Goal: Transaction & Acquisition: Purchase product/service

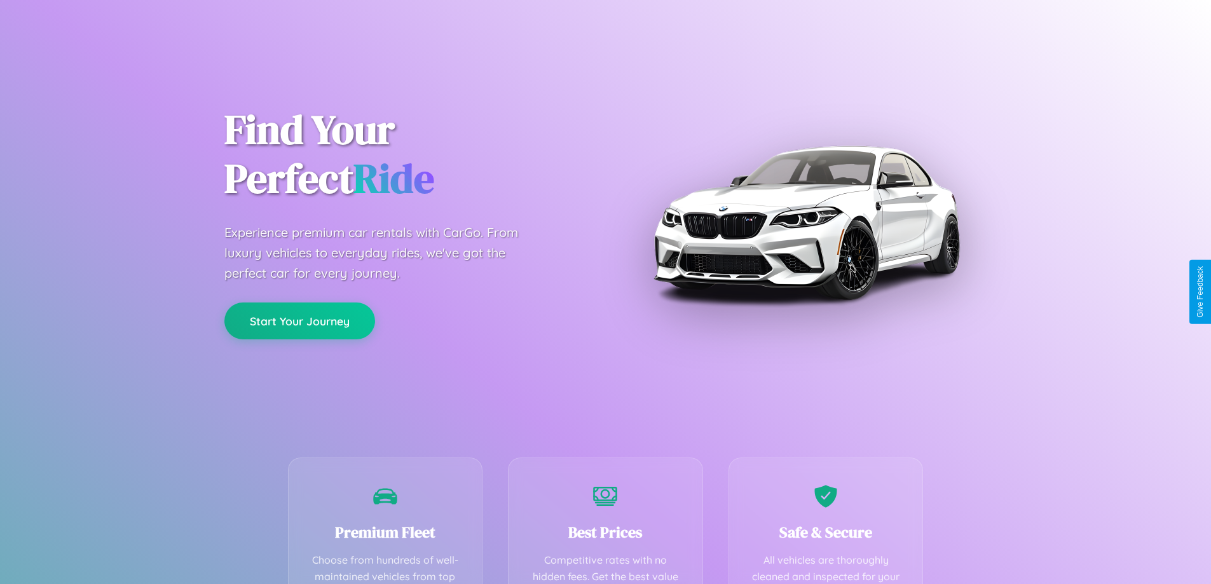
scroll to position [371, 0]
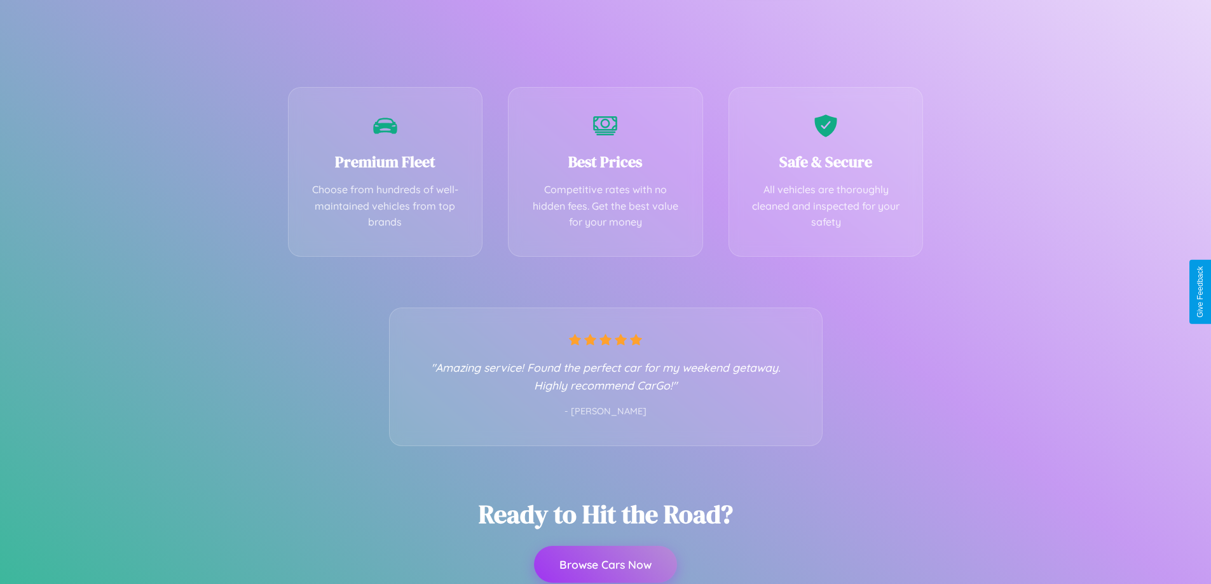
click at [605, 565] on button "Browse Cars Now" at bounding box center [605, 564] width 143 height 37
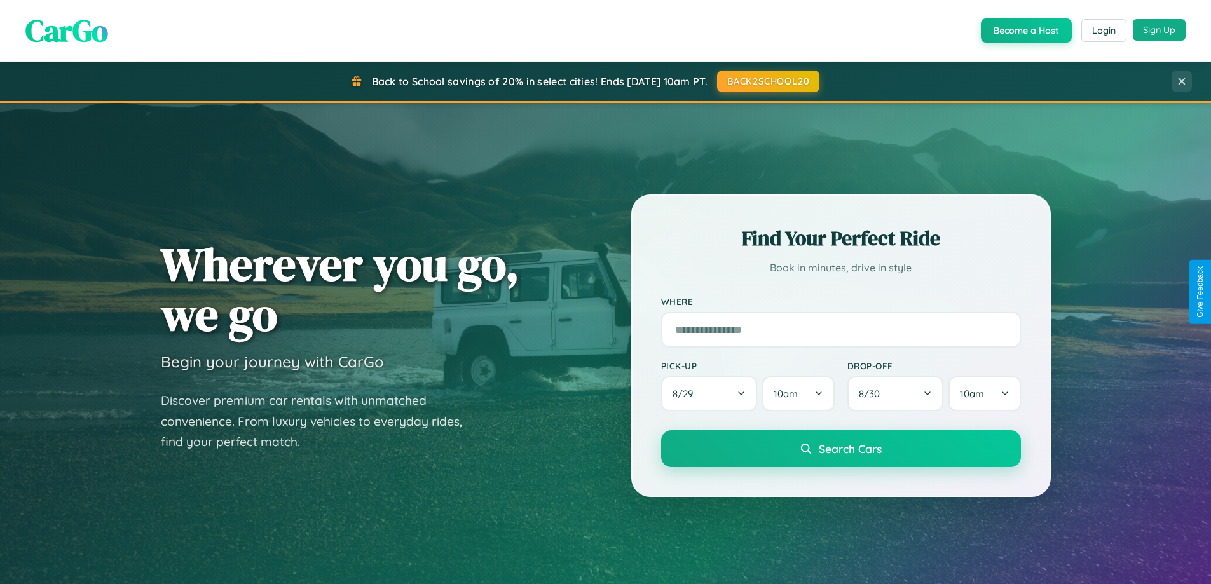
click at [1159, 30] on button "Sign Up" at bounding box center [1159, 30] width 53 height 22
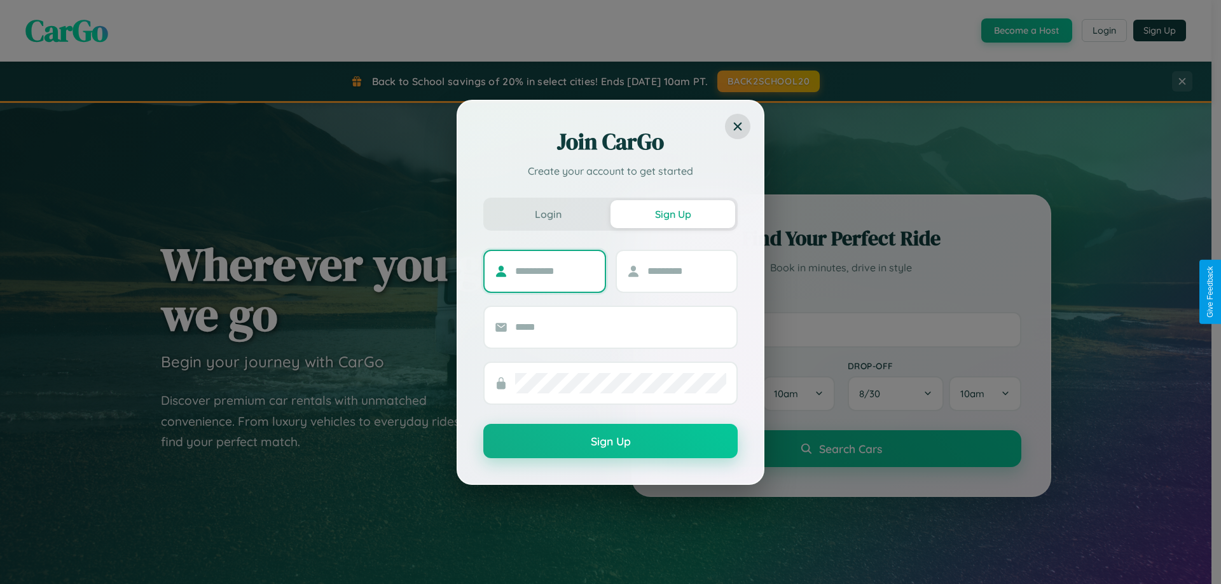
click at [555, 271] on input "text" at bounding box center [554, 271] width 79 height 20
type input "*****"
click at [686, 271] on input "text" at bounding box center [686, 271] width 79 height 20
type input "******"
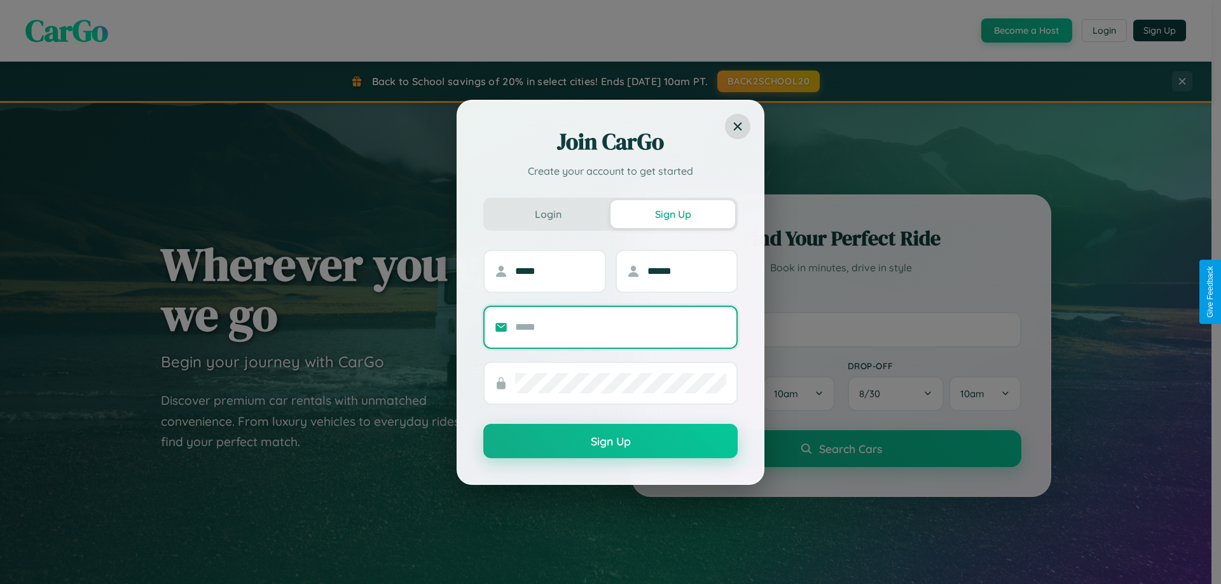
click at [621, 327] on input "text" at bounding box center [620, 327] width 211 height 20
type input "**********"
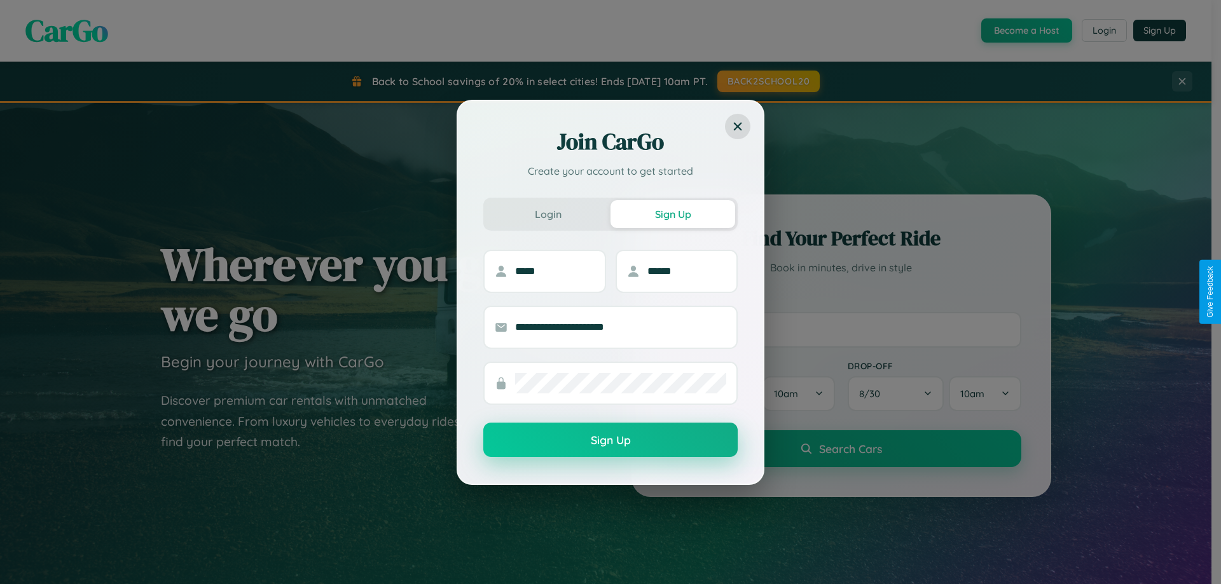
click at [610, 441] on button "Sign Up" at bounding box center [610, 440] width 254 height 34
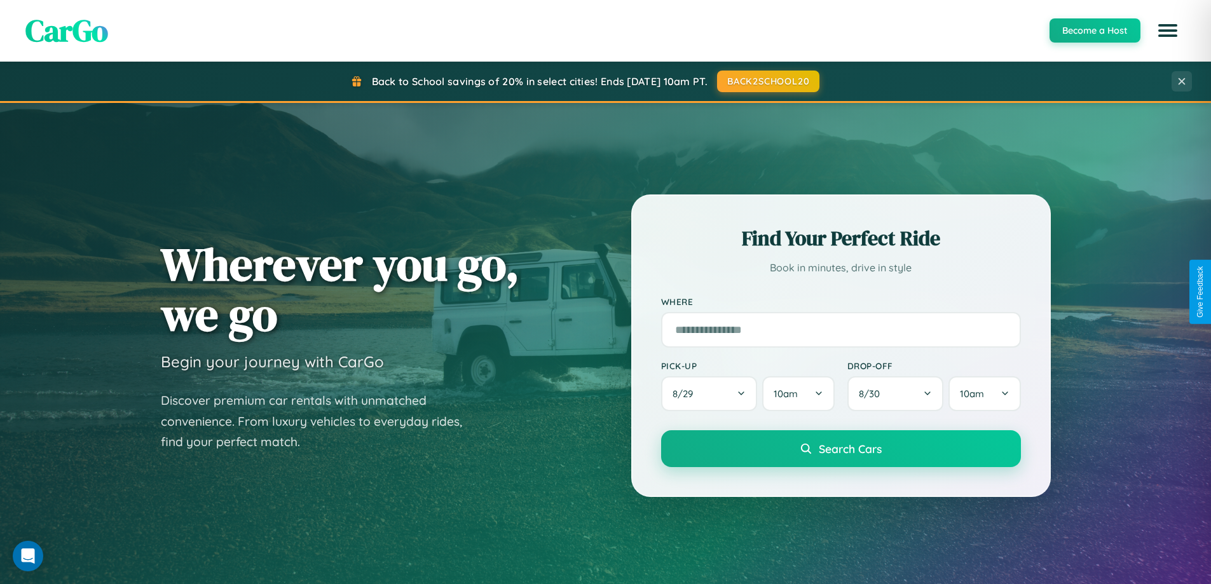
scroll to position [875, 0]
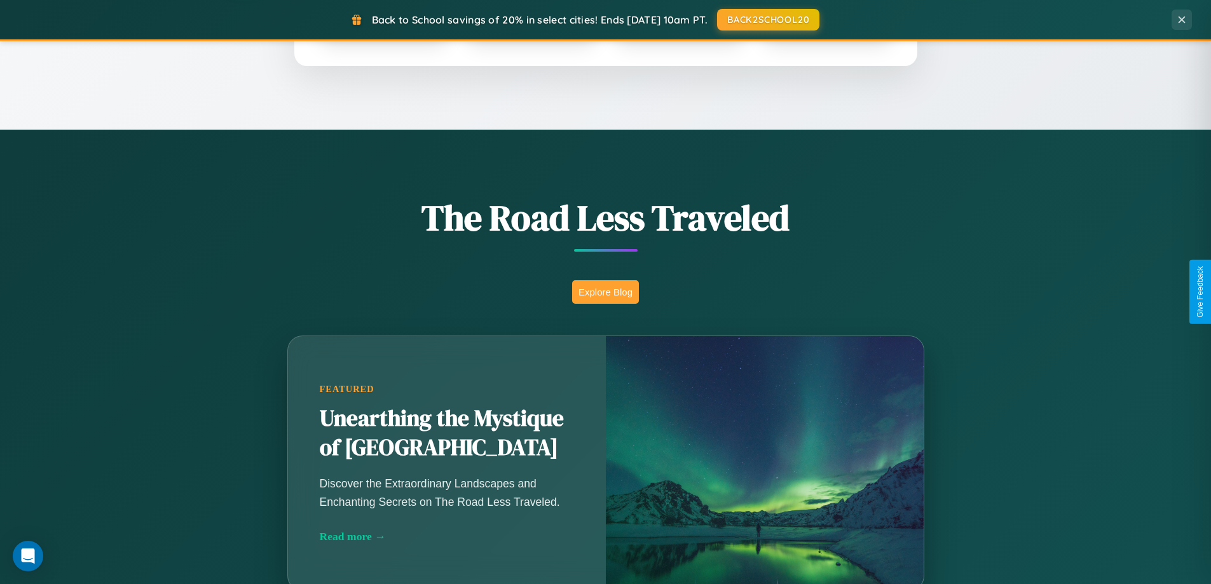
click at [605, 292] on button "Explore Blog" at bounding box center [605, 292] width 67 height 24
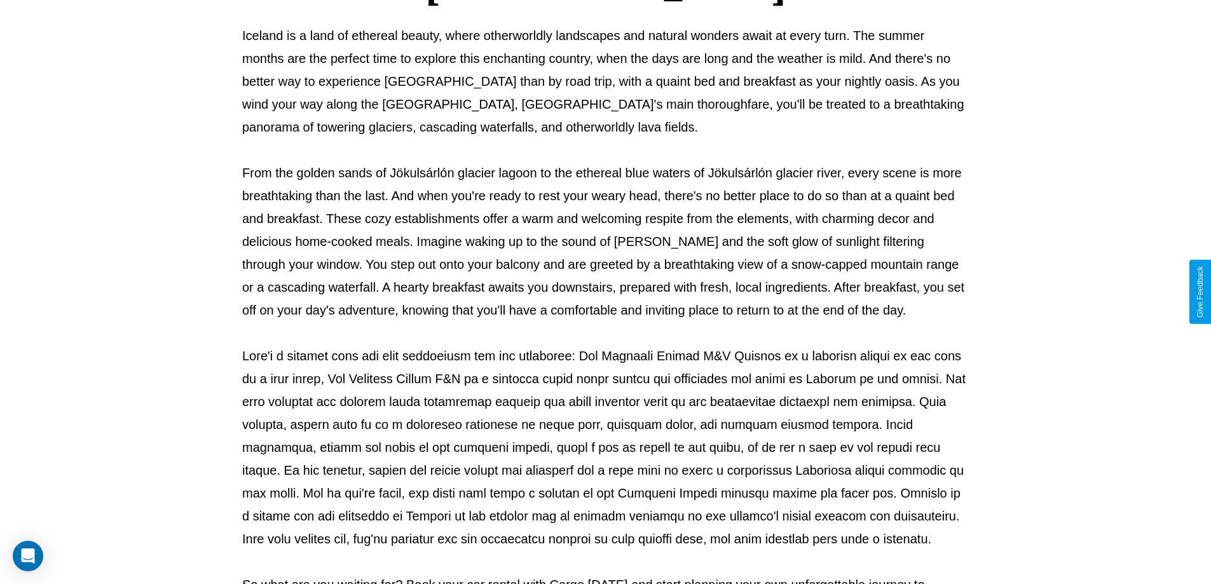
scroll to position [411, 0]
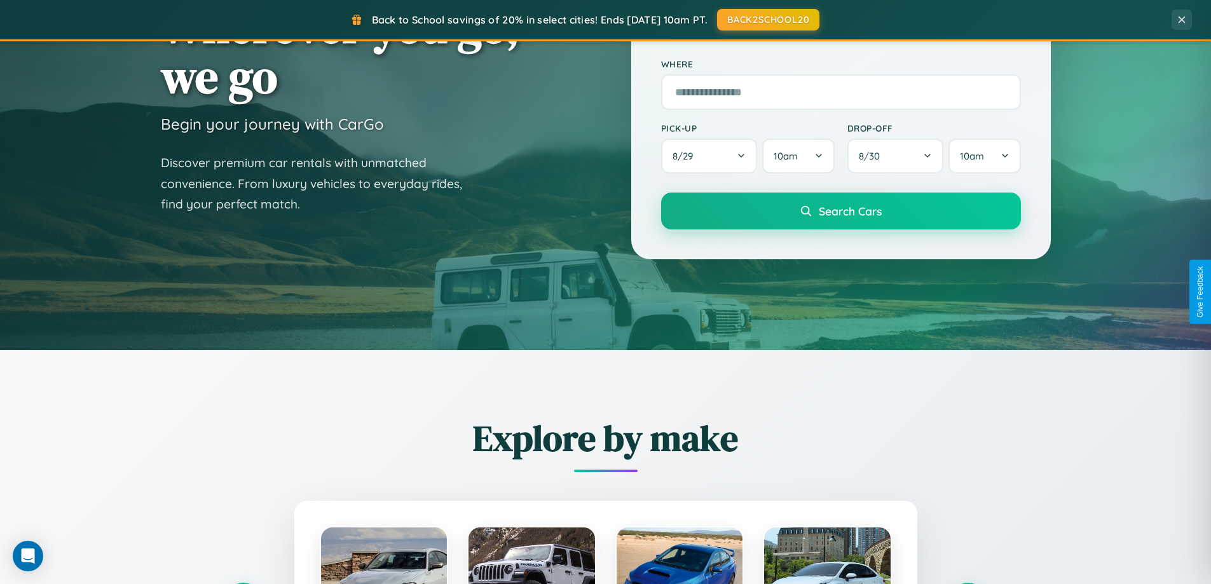
scroll to position [38, 0]
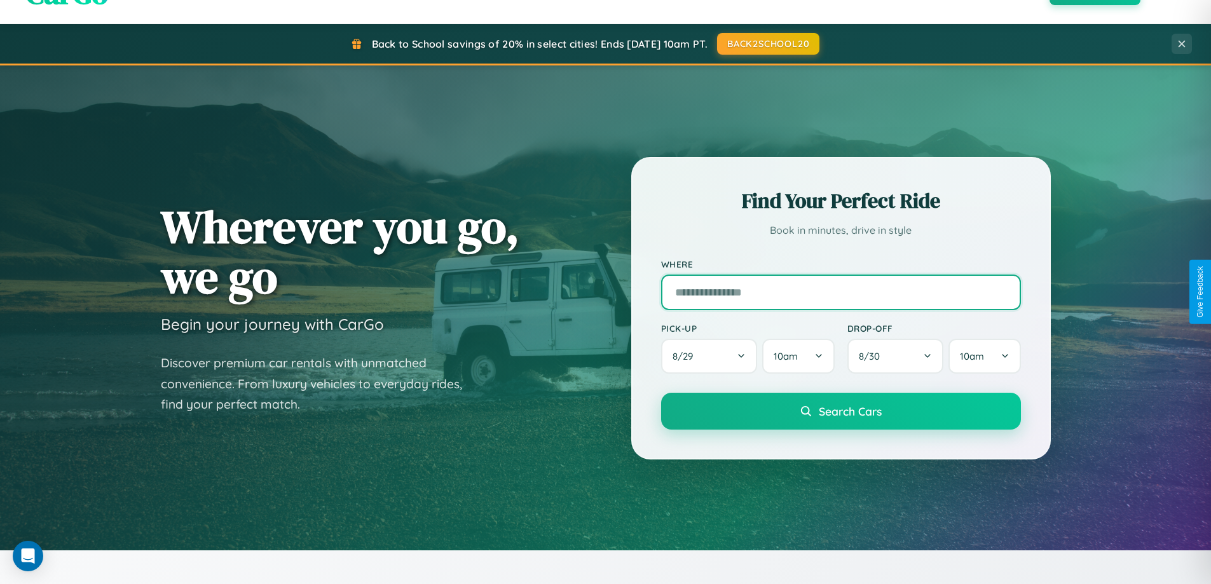
click at [841, 292] on input "text" at bounding box center [841, 293] width 360 height 36
type input "******"
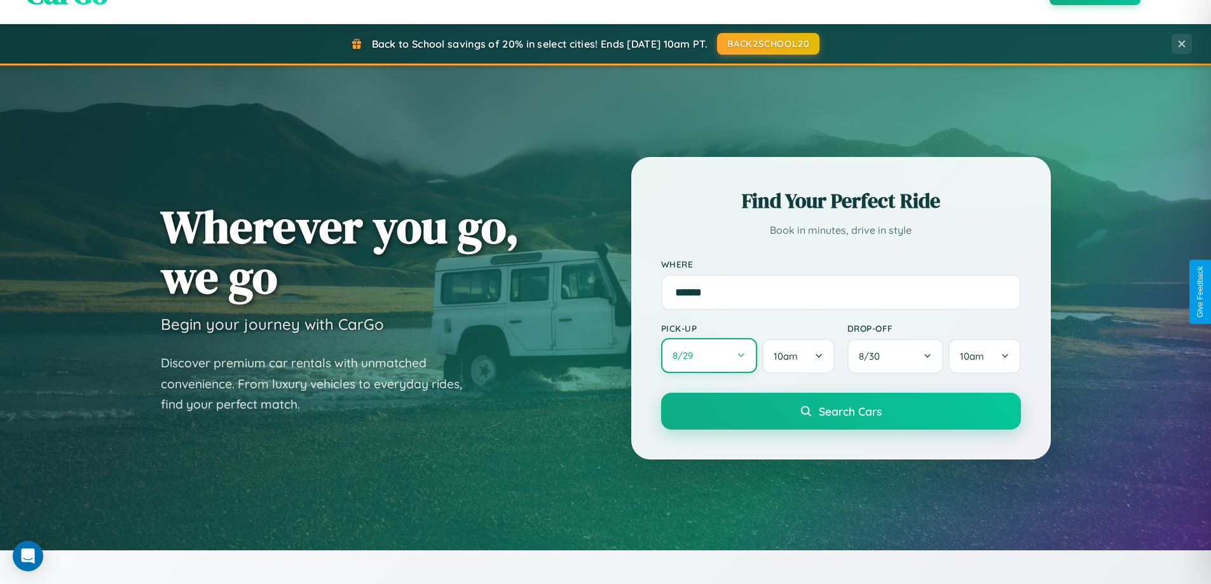
click at [709, 356] on button "8 / 29" at bounding box center [709, 355] width 97 height 35
select select "*"
select select "****"
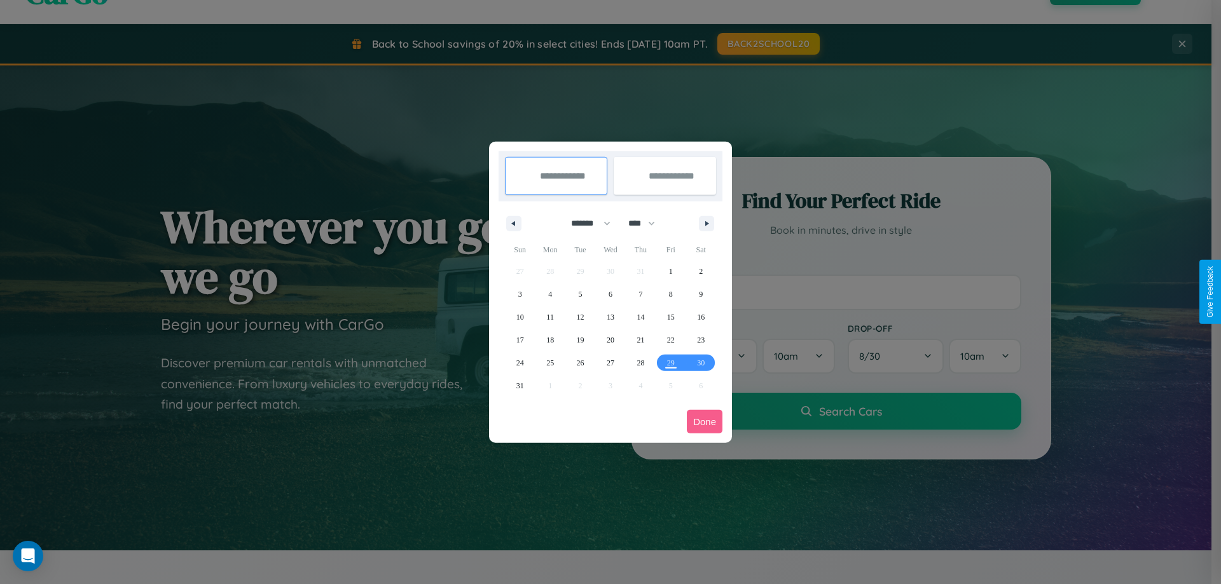
click at [585, 223] on select "******* ******** ***** ***** *** **** **** ****** ********* ******* ******** **…" at bounding box center [589, 223] width 54 height 21
select select "*"
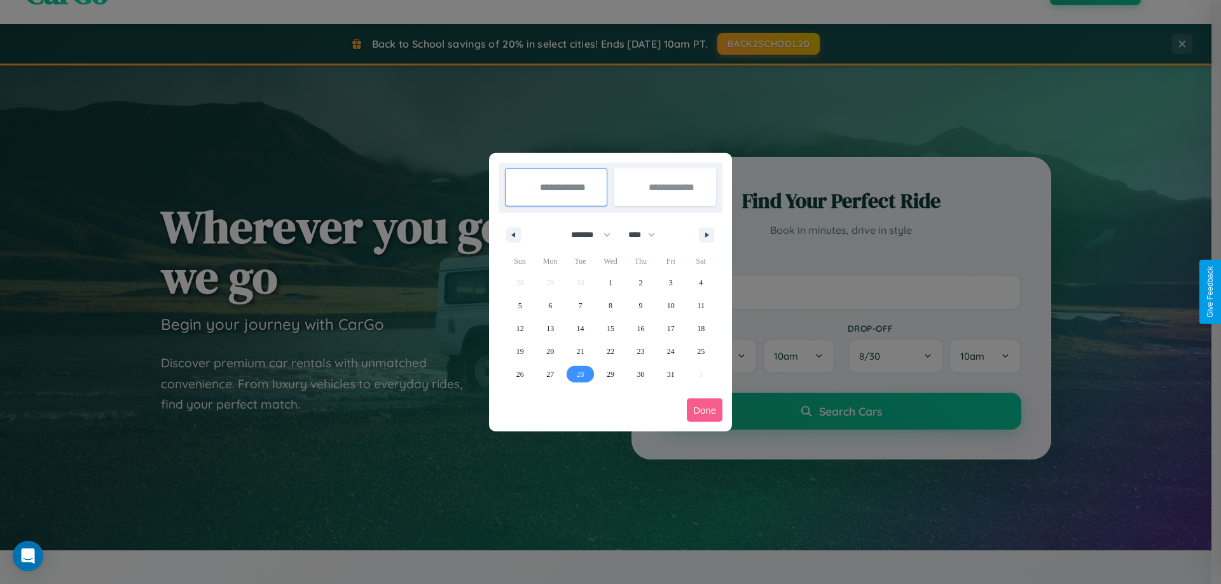
click at [580, 374] on span "28" at bounding box center [581, 374] width 8 height 23
type input "**********"
click at [640, 374] on span "30" at bounding box center [641, 374] width 8 height 23
type input "**********"
click at [705, 410] on button "Done" at bounding box center [705, 411] width 36 height 24
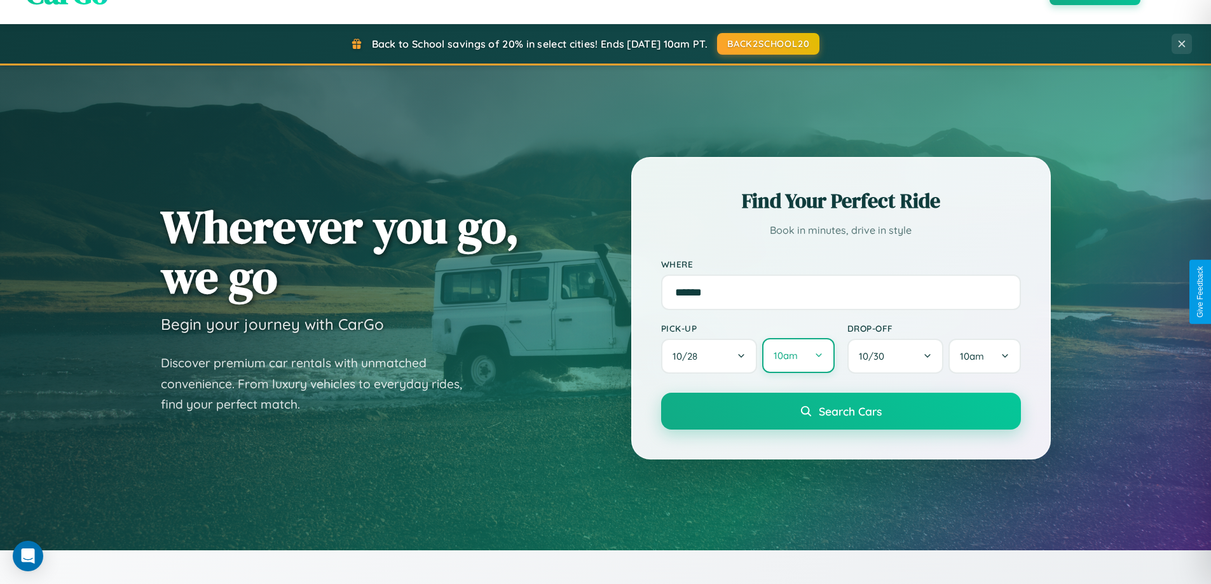
click at [798, 356] on button "10am" at bounding box center [798, 355] width 72 height 35
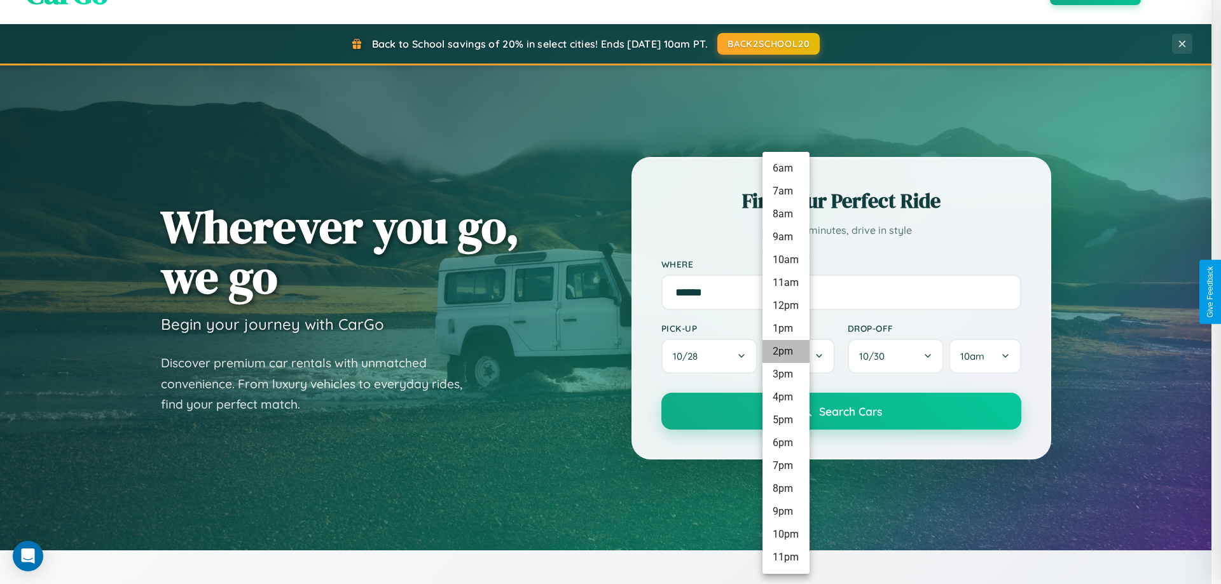
click at [785, 352] on li "2pm" at bounding box center [785, 351] width 47 height 23
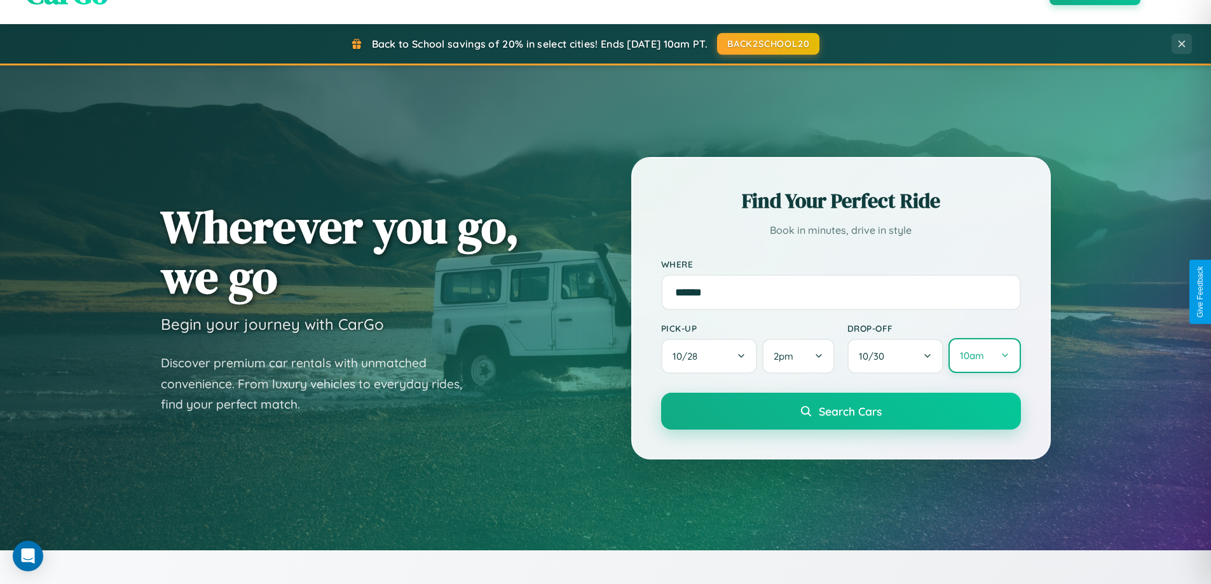
click at [984, 356] on button "10am" at bounding box center [985, 355] width 72 height 35
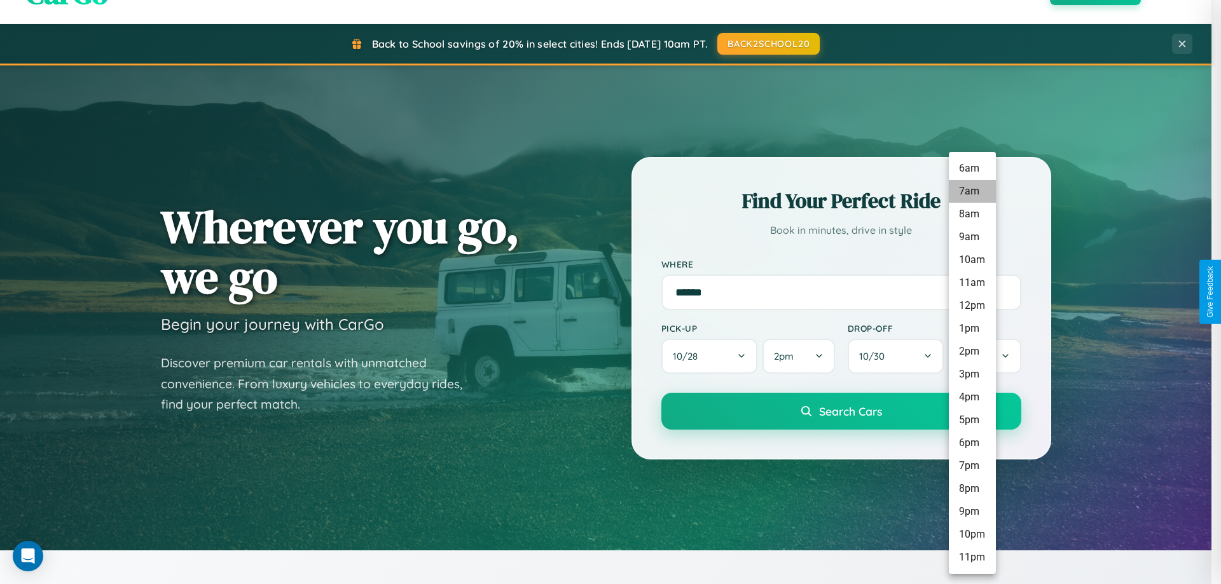
click at [972, 191] on li "7am" at bounding box center [972, 191] width 47 height 23
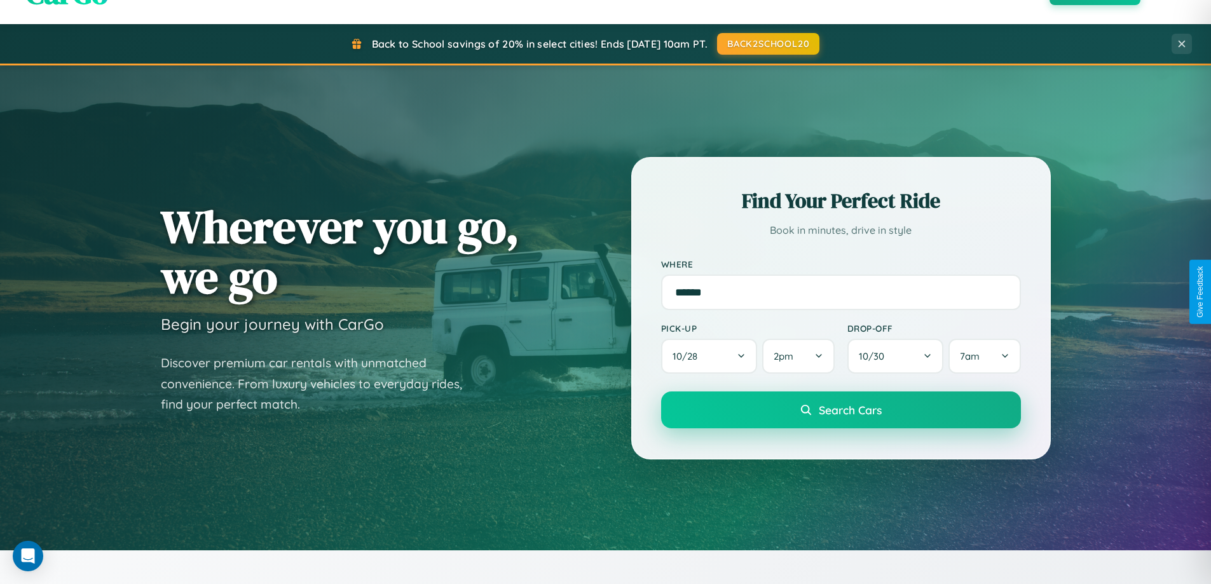
click at [841, 411] on span "Search Cars" at bounding box center [850, 410] width 63 height 14
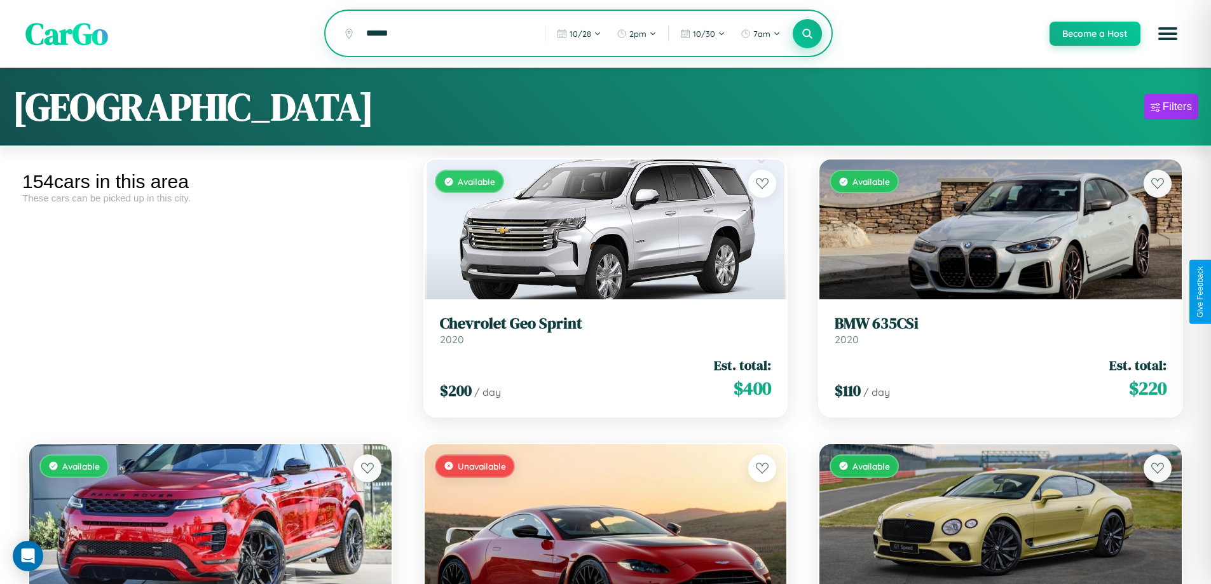
click at [807, 34] on icon at bounding box center [808, 33] width 12 height 12
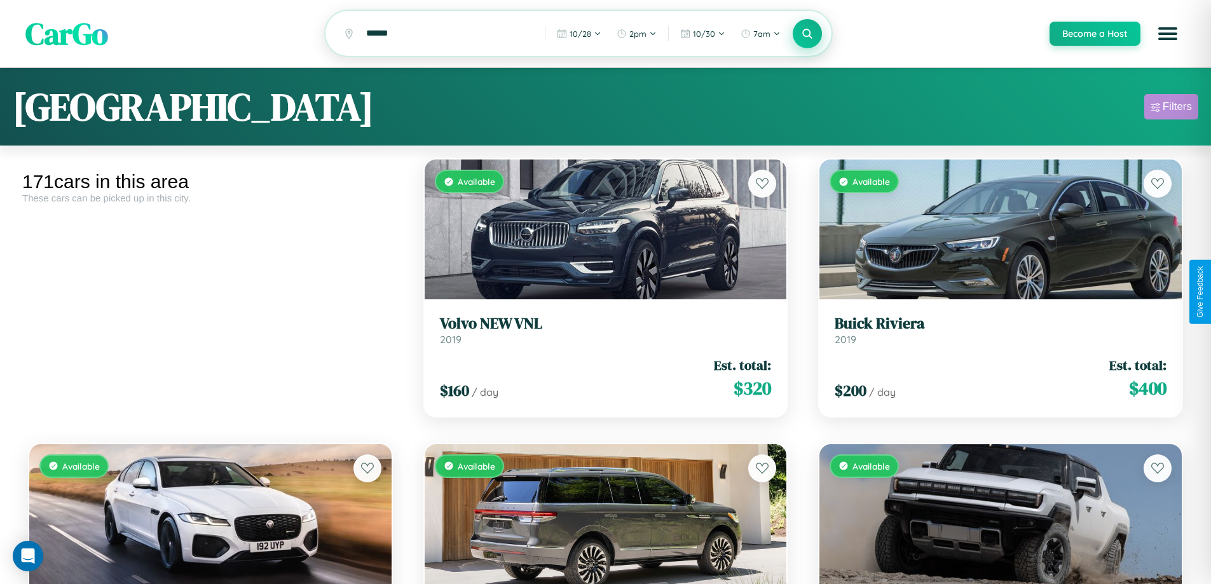
click at [1171, 109] on div "Filters" at bounding box center [1177, 106] width 29 height 13
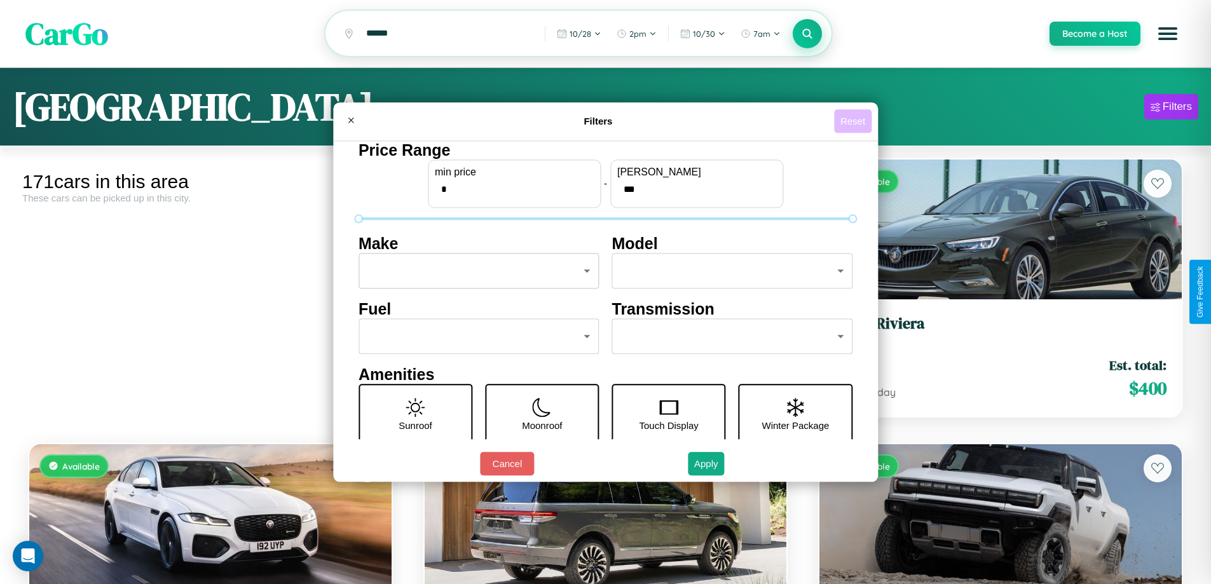
click at [855, 121] on button "Reset" at bounding box center [853, 121] width 38 height 24
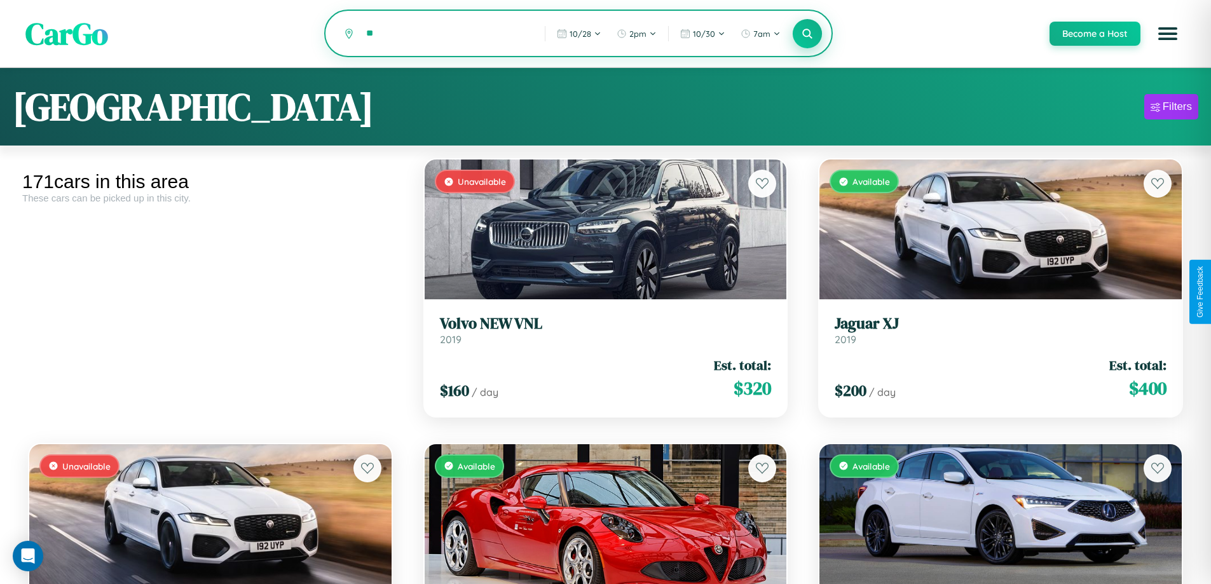
type input "*"
type input "******"
click at [807, 34] on icon at bounding box center [808, 33] width 12 height 12
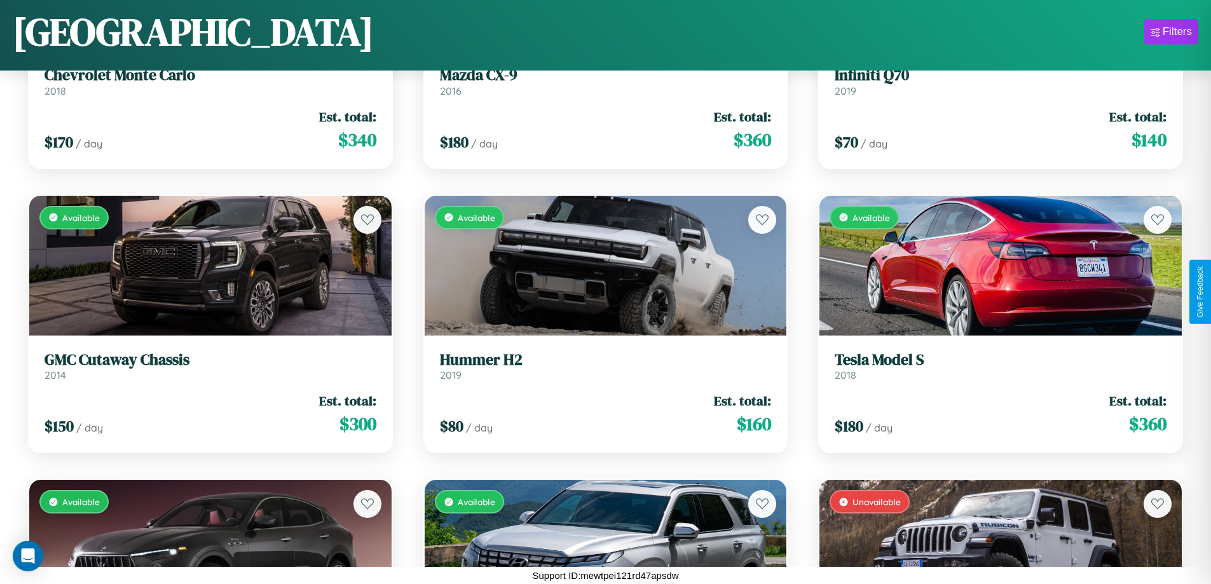
scroll to position [6444, 0]
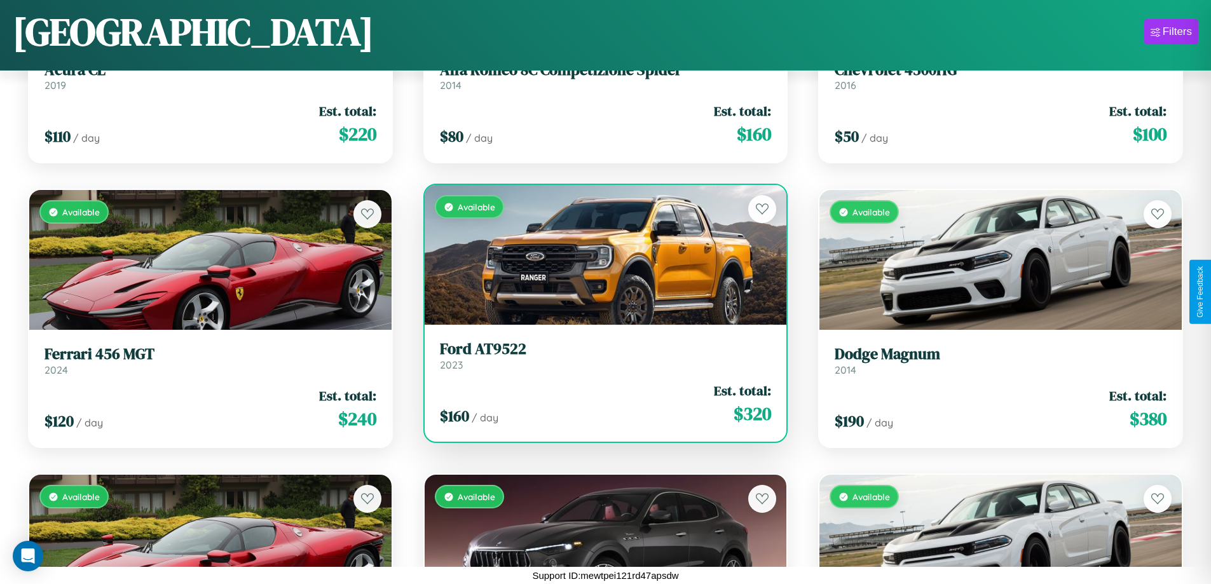
click at [600, 409] on div "$ 160 / day Est. total: $ 320" at bounding box center [606, 404] width 332 height 45
click at [600, 404] on div "$ 160 / day Est. total: $ 320" at bounding box center [606, 404] width 332 height 45
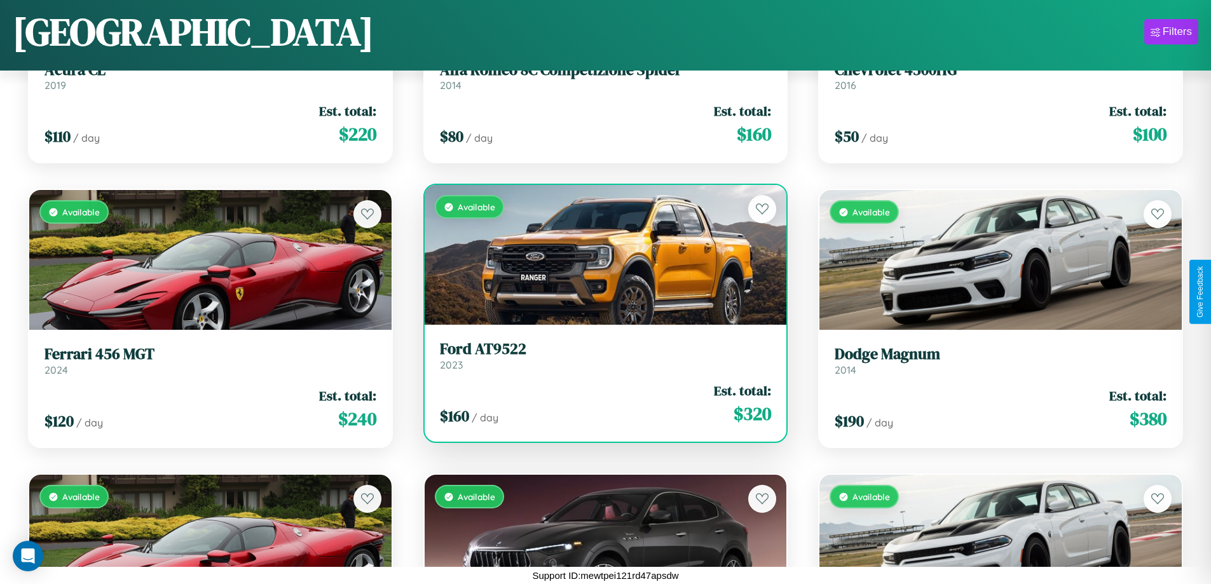
click at [600, 404] on div "$ 160 / day Est. total: $ 320" at bounding box center [606, 404] width 332 height 45
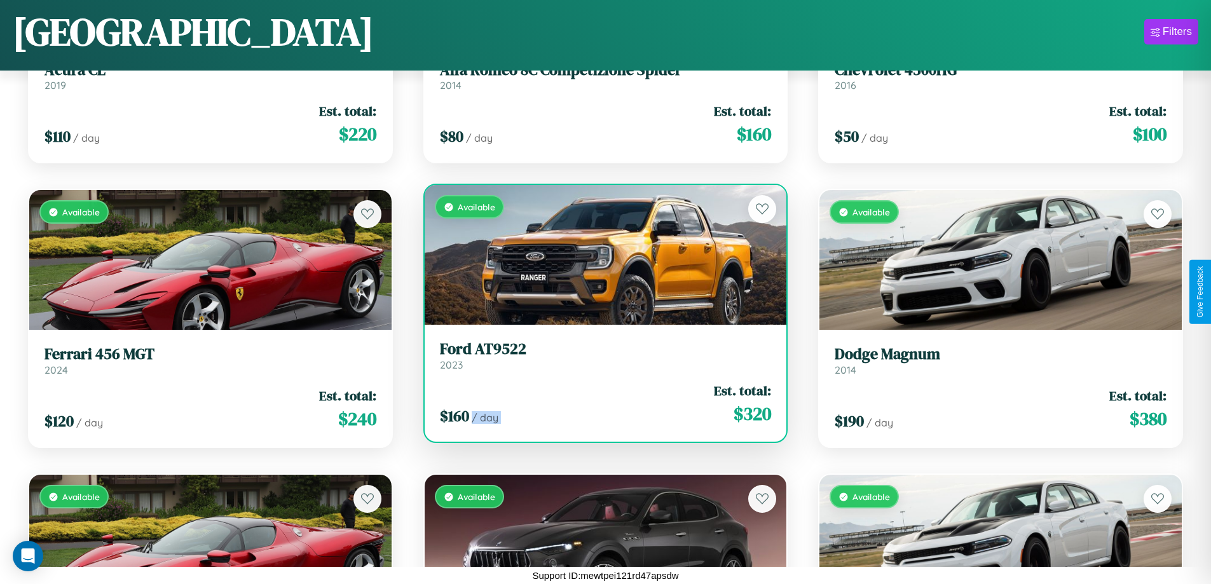
click at [600, 404] on div "$ 160 / day Est. total: $ 320" at bounding box center [606, 404] width 332 height 45
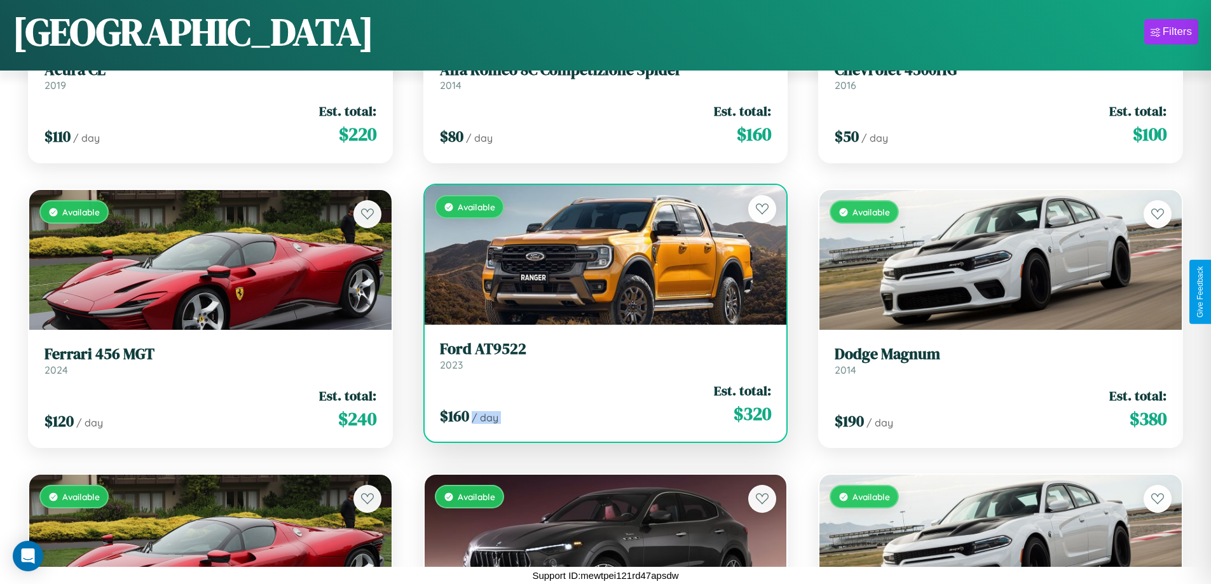
click at [600, 404] on div "$ 160 / day Est. total: $ 320" at bounding box center [606, 404] width 332 height 45
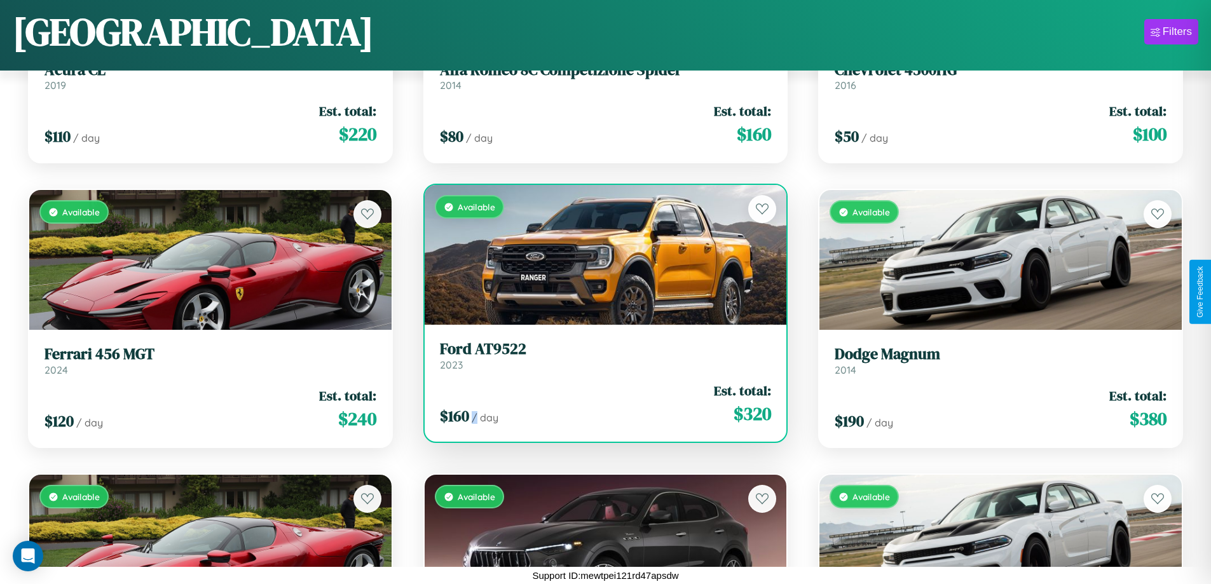
click at [600, 404] on div "$ 160 / day Est. total: $ 320" at bounding box center [606, 404] width 332 height 45
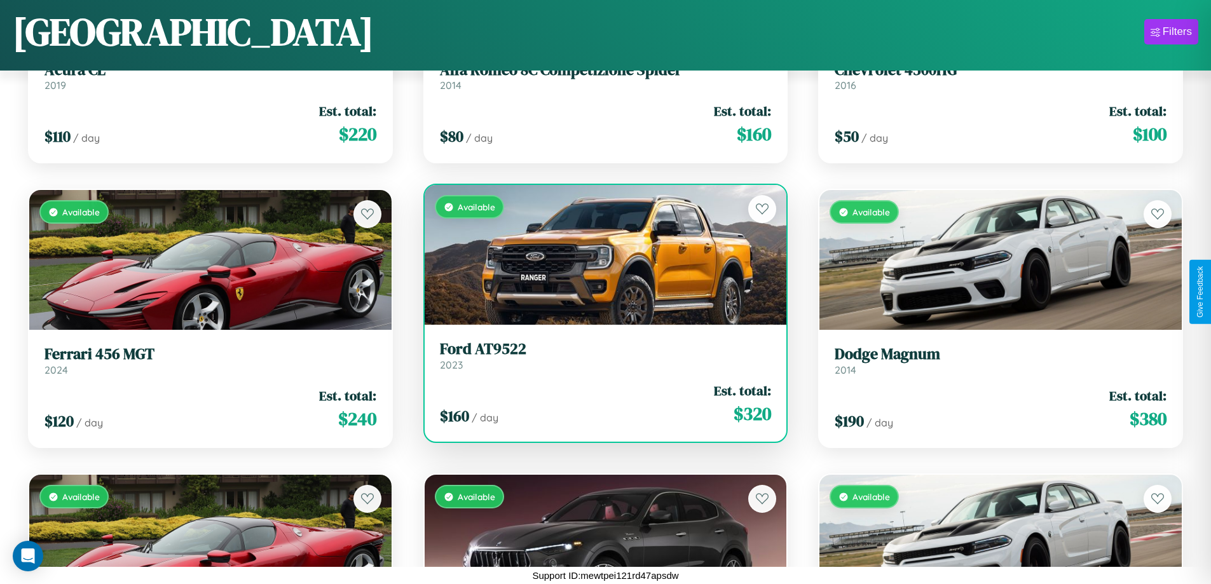
click at [600, 355] on h3 "Ford AT9522" at bounding box center [606, 349] width 332 height 18
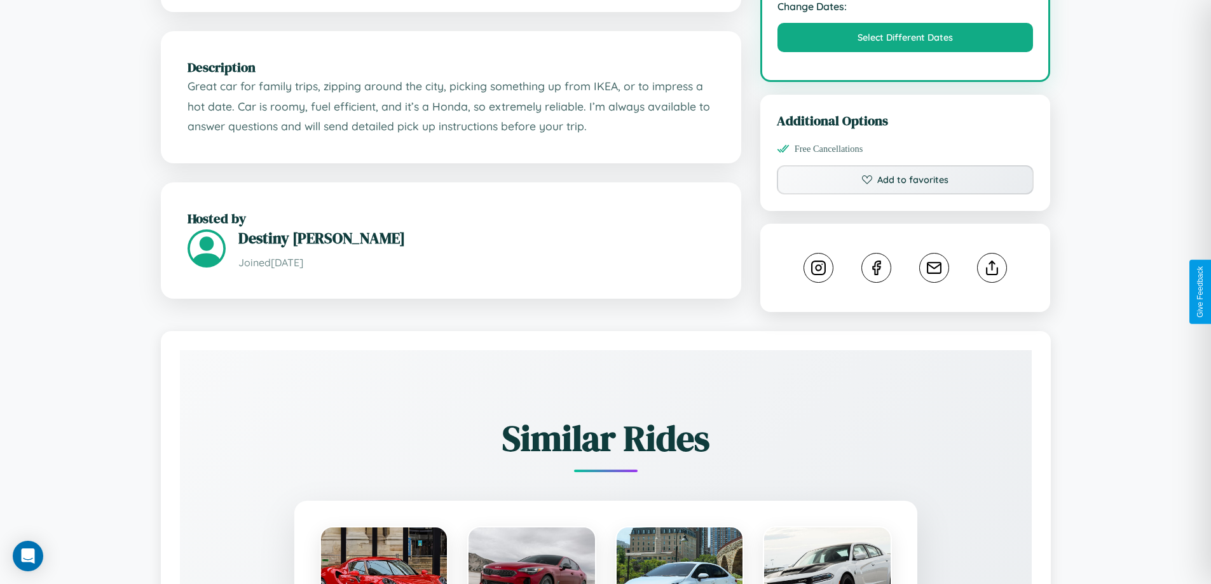
scroll to position [723, 0]
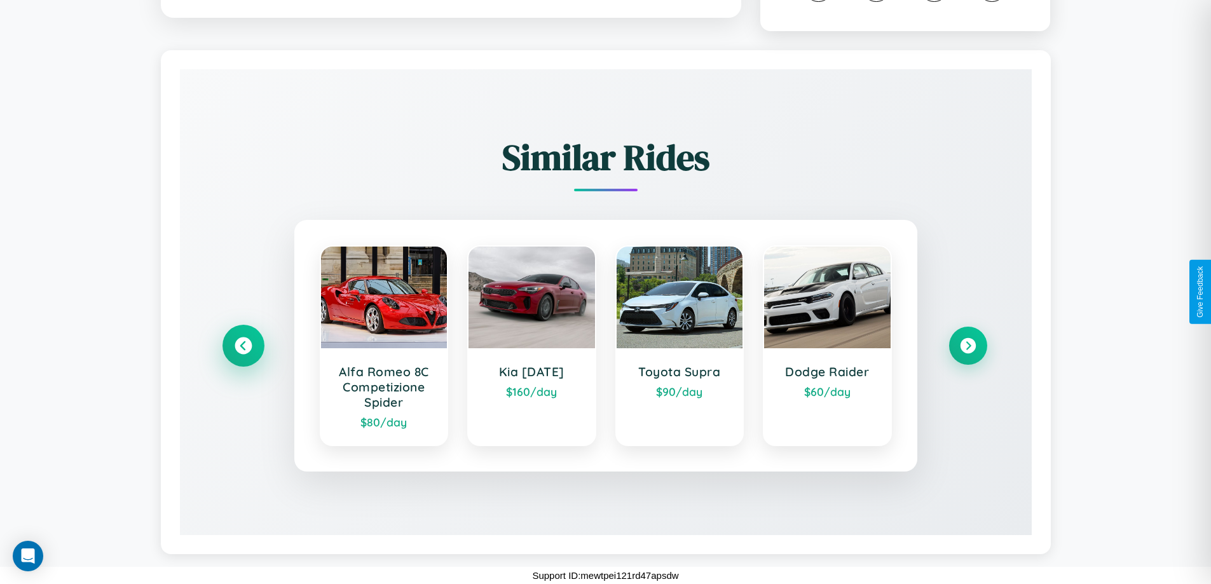
click at [243, 346] on icon at bounding box center [243, 346] width 17 height 17
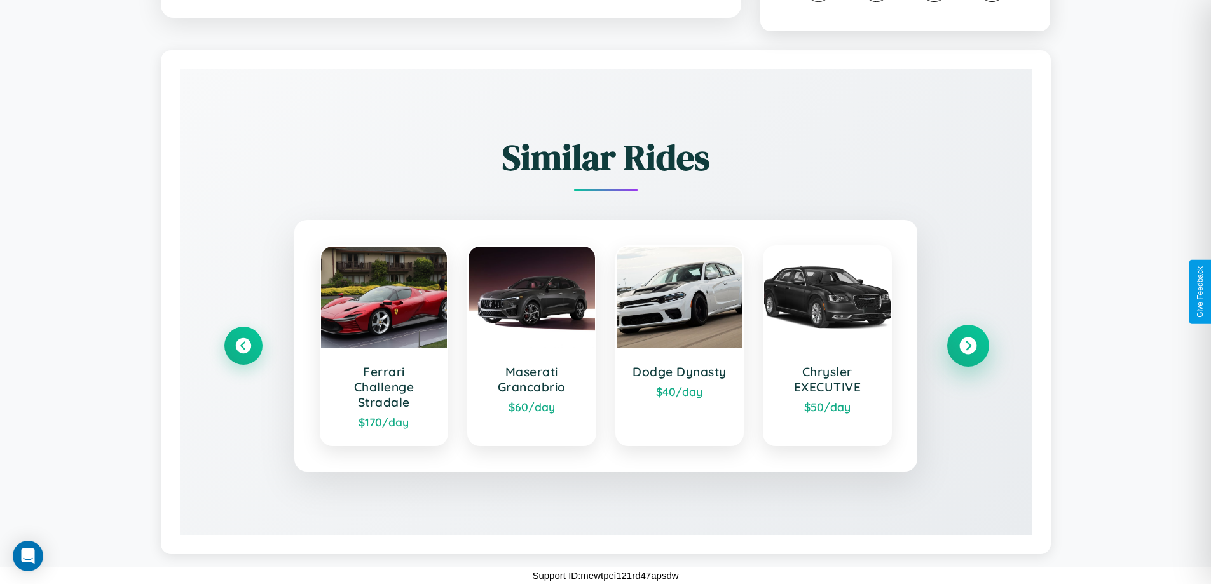
click at [968, 346] on icon at bounding box center [968, 346] width 17 height 17
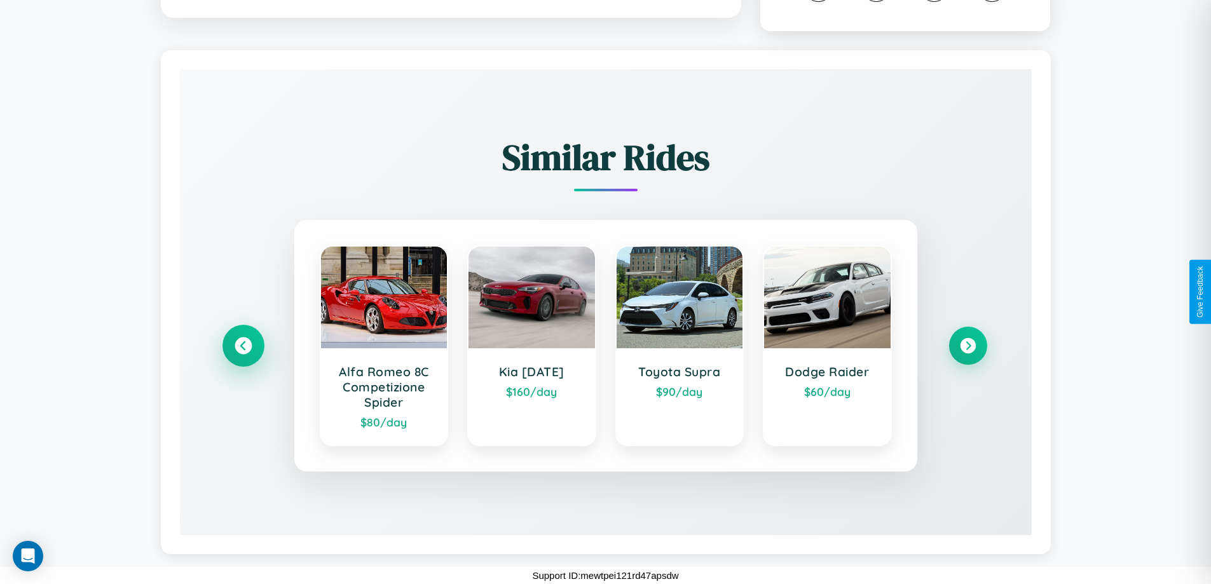
click at [243, 346] on icon at bounding box center [243, 346] width 17 height 17
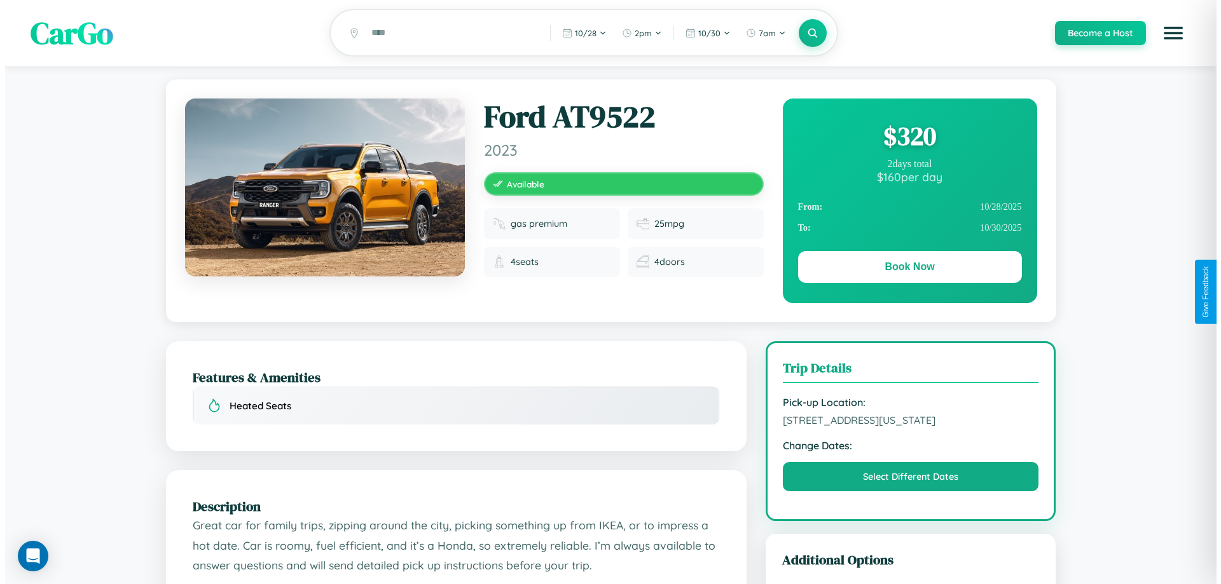
scroll to position [0, 0]
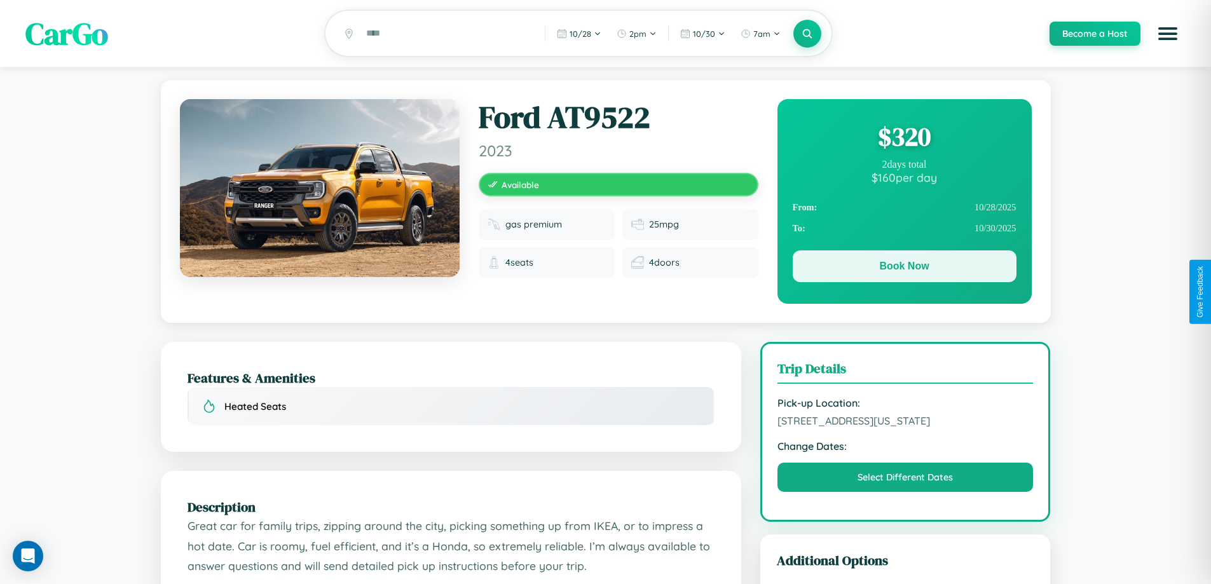
click at [904, 268] on button "Book Now" at bounding box center [905, 267] width 224 height 32
